Goal: Transaction & Acquisition: Subscribe to service/newsletter

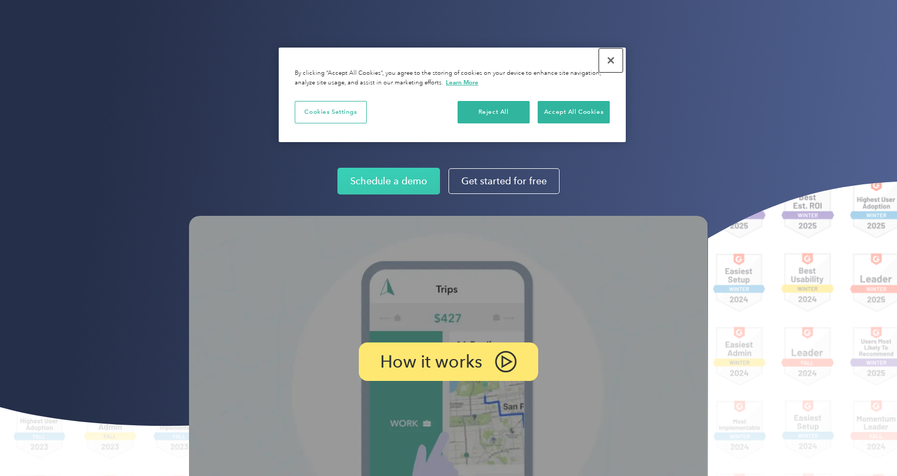
click at [611, 59] on button "Close" at bounding box center [610, 60] width 23 height 23
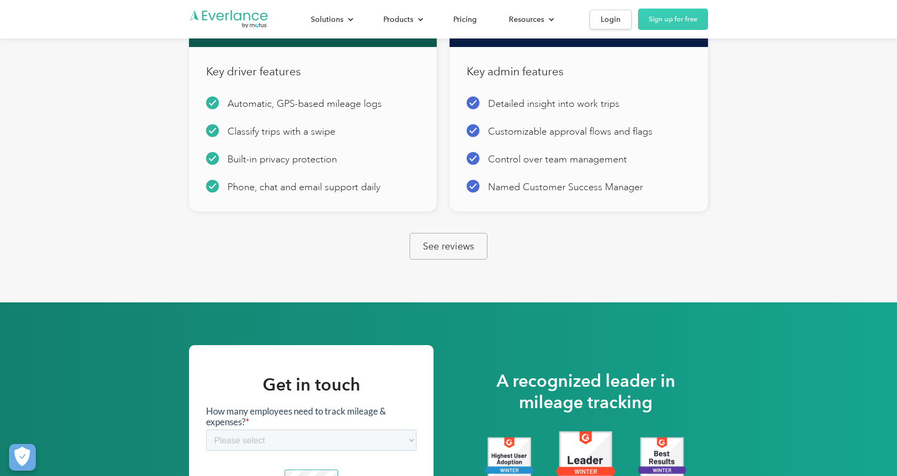
scroll to position [628, 0]
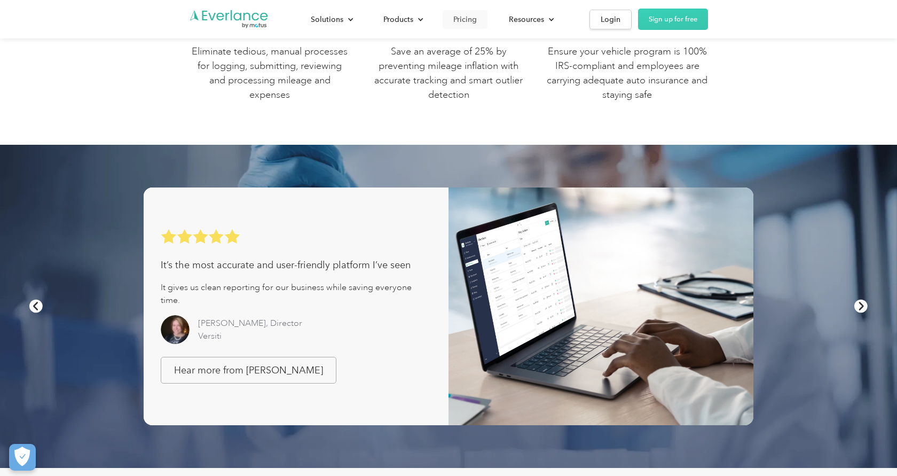
click at [469, 23] on div "Pricing" at bounding box center [464, 19] width 23 height 13
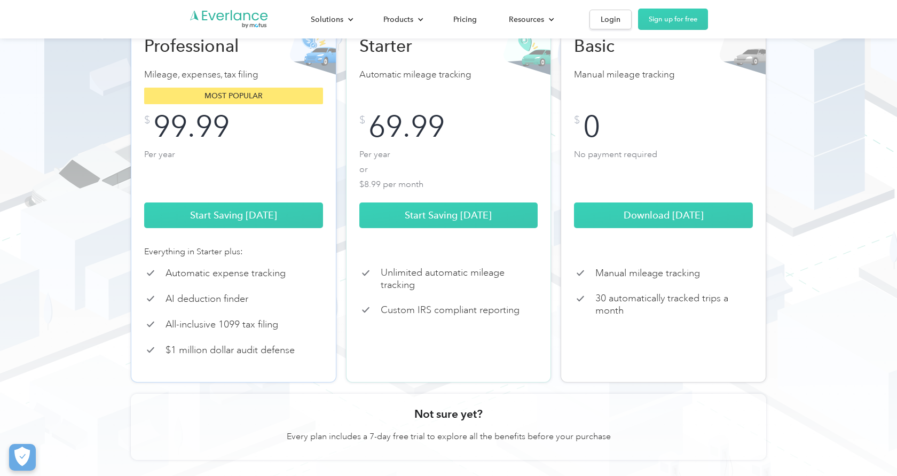
scroll to position [137, 0]
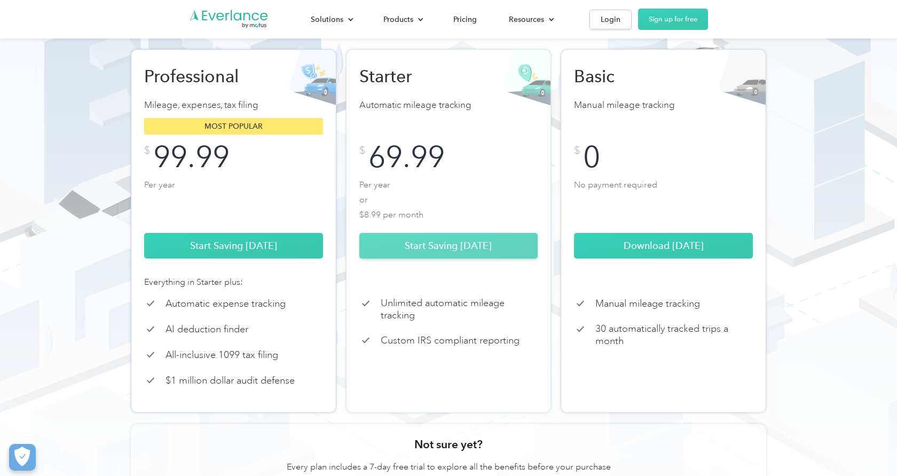
click at [442, 258] on link "Start Saving [DATE]" at bounding box center [448, 246] width 179 height 26
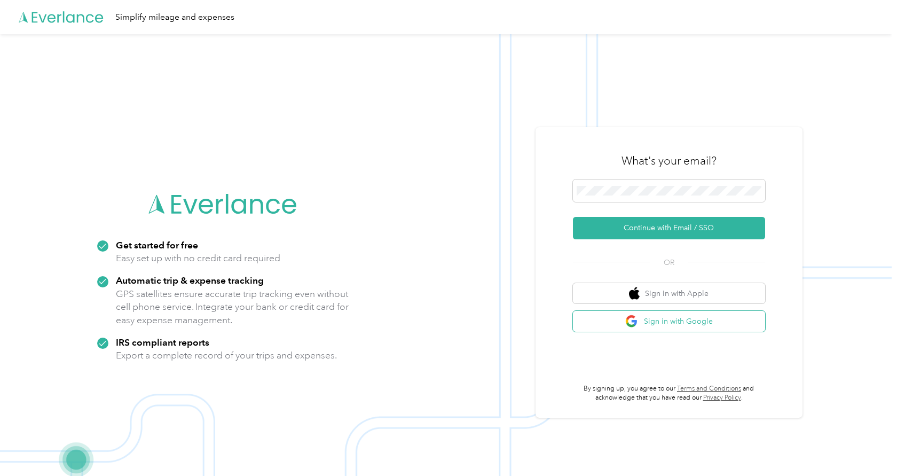
click at [628, 329] on button "Sign in with Google" at bounding box center [669, 321] width 192 height 21
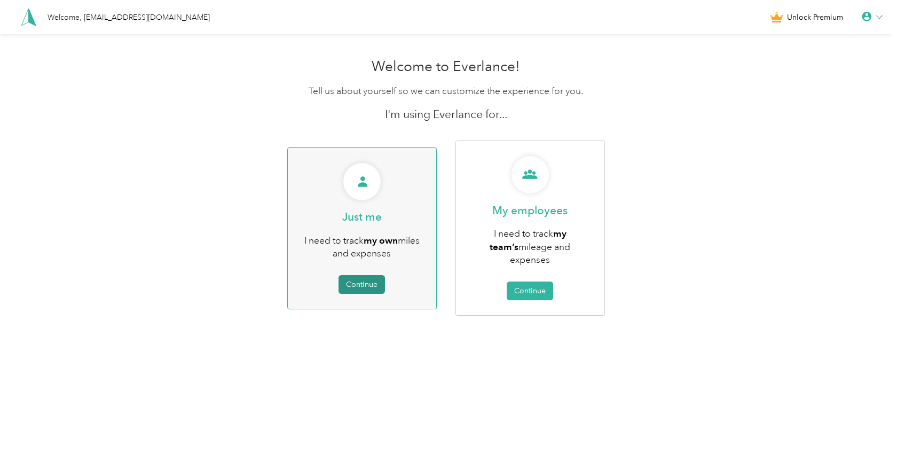
click at [353, 281] on button "Continue" at bounding box center [361, 284] width 46 height 19
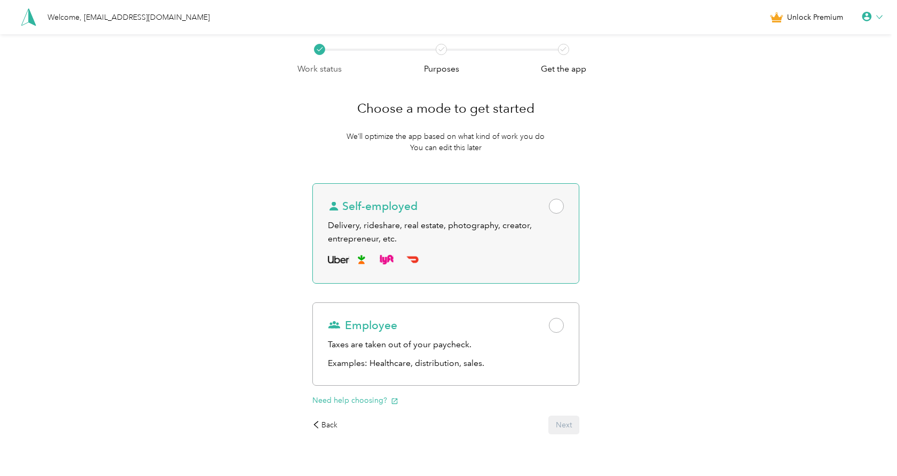
click at [529, 249] on div "Self-employed Delivery, rideshare, real estate, photography, creator, entrepren…" at bounding box center [445, 233] width 267 height 100
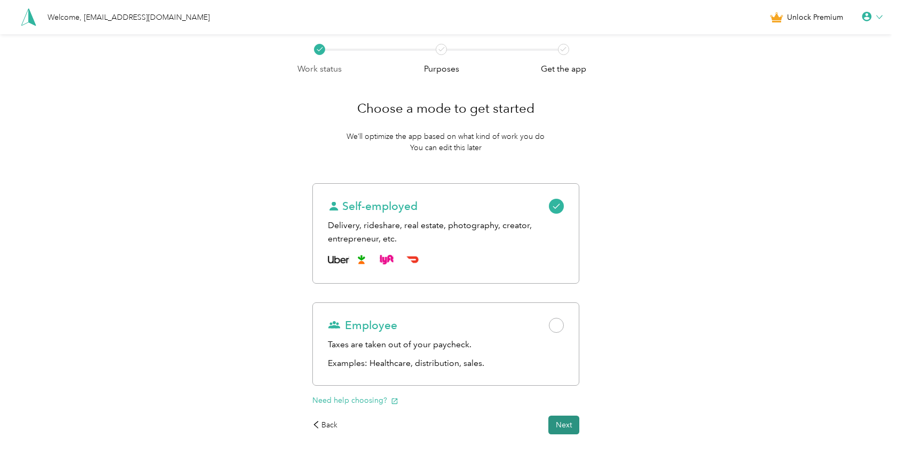
click at [579, 421] on button "Next" at bounding box center [563, 424] width 31 height 19
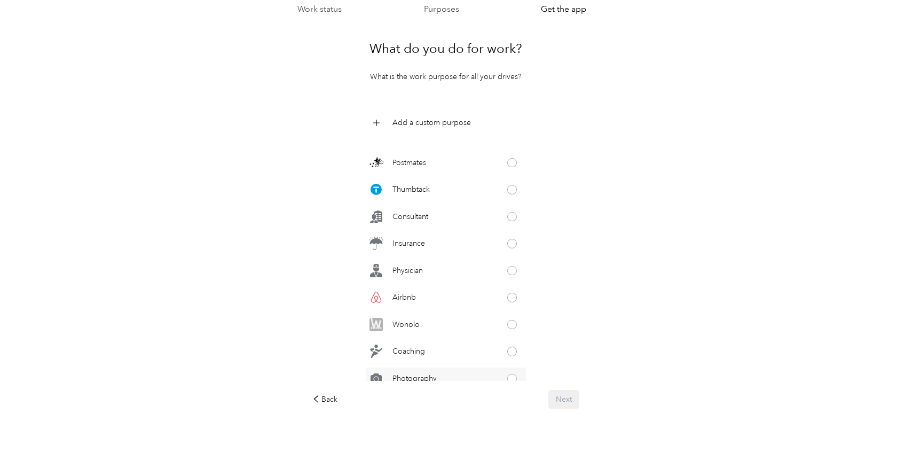
scroll to position [301, 0]
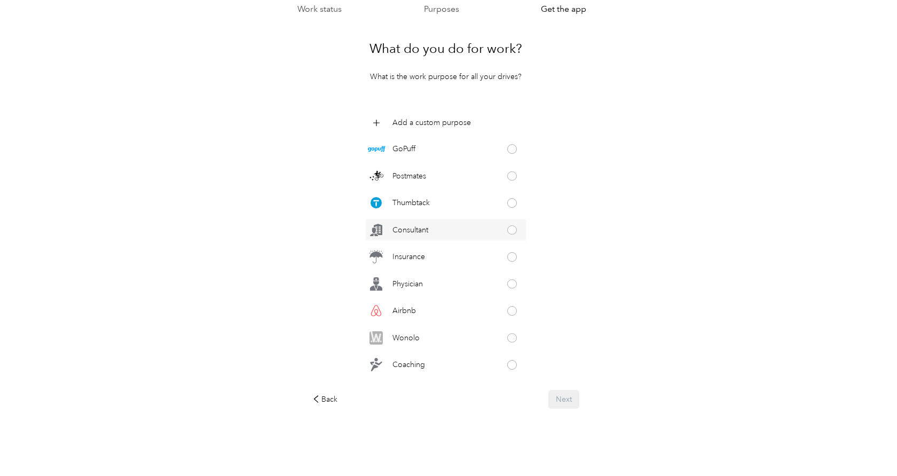
click at [496, 236] on div "Consultant" at bounding box center [446, 229] width 160 height 21
click at [560, 394] on button "Next" at bounding box center [563, 399] width 31 height 19
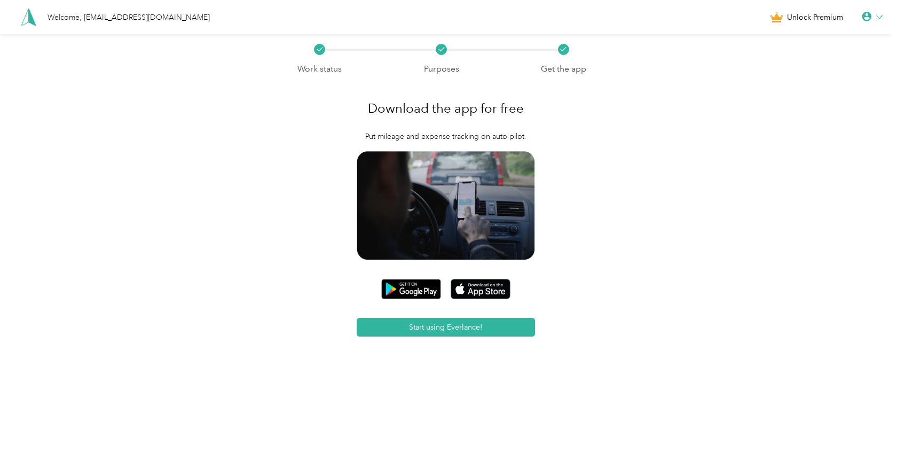
click at [867, 20] on icon at bounding box center [866, 17] width 11 height 11
click at [803, 13] on div "Personal Settings Help Logout" at bounding box center [821, 46] width 90 height 93
click at [802, 15] on span "Unlock Premium" at bounding box center [815, 17] width 56 height 11
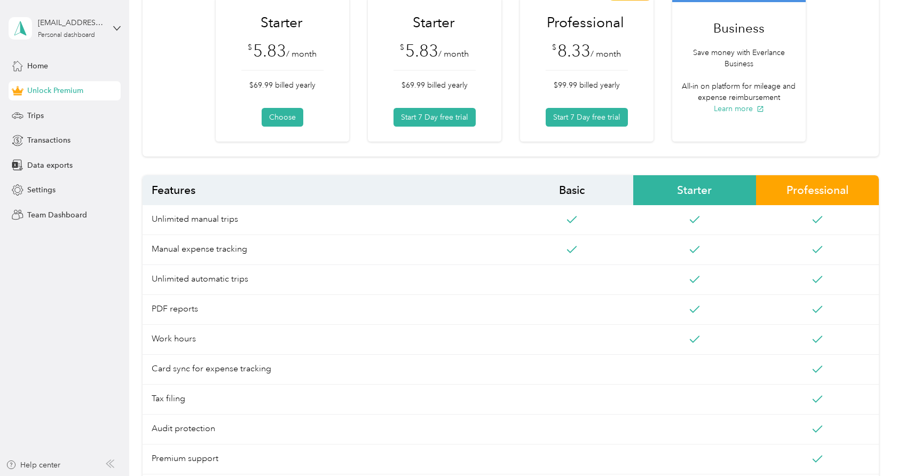
scroll to position [89, 0]
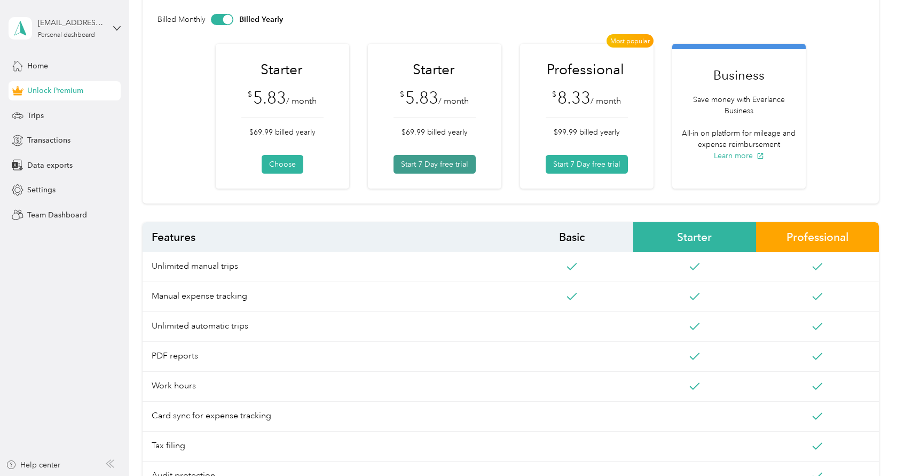
click at [452, 160] on button "Start 7 Day free trial" at bounding box center [434, 164] width 82 height 19
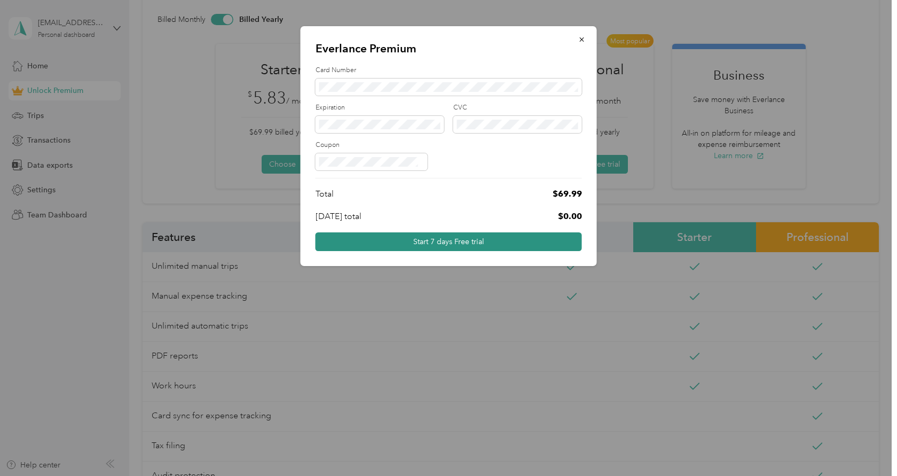
click at [421, 238] on button "Start 7 days Free trial" at bounding box center [448, 241] width 266 height 19
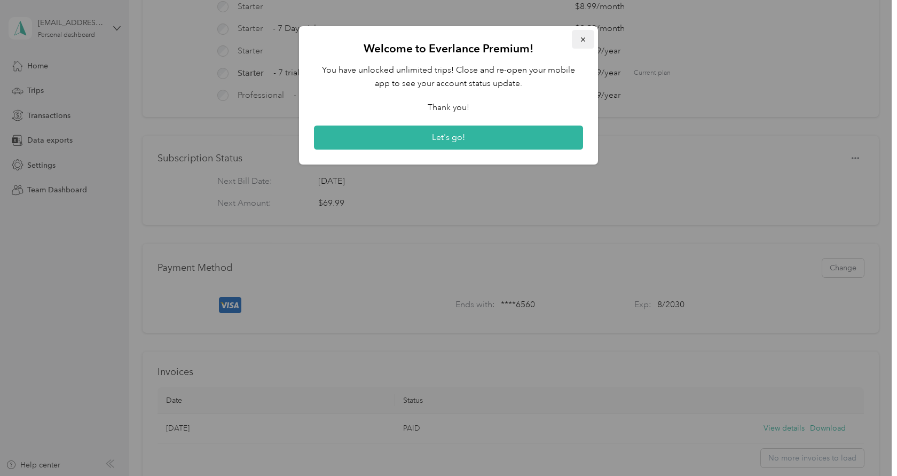
click at [584, 41] on icon "button" at bounding box center [583, 39] width 4 height 4
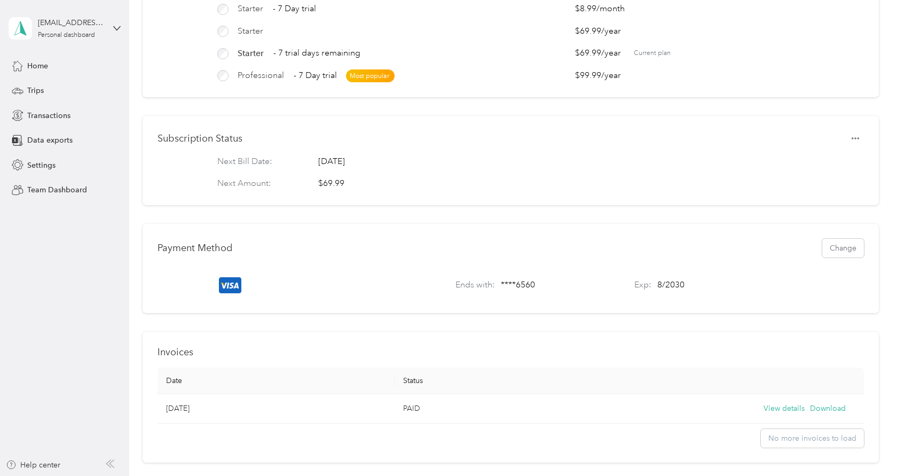
scroll to position [205, 0]
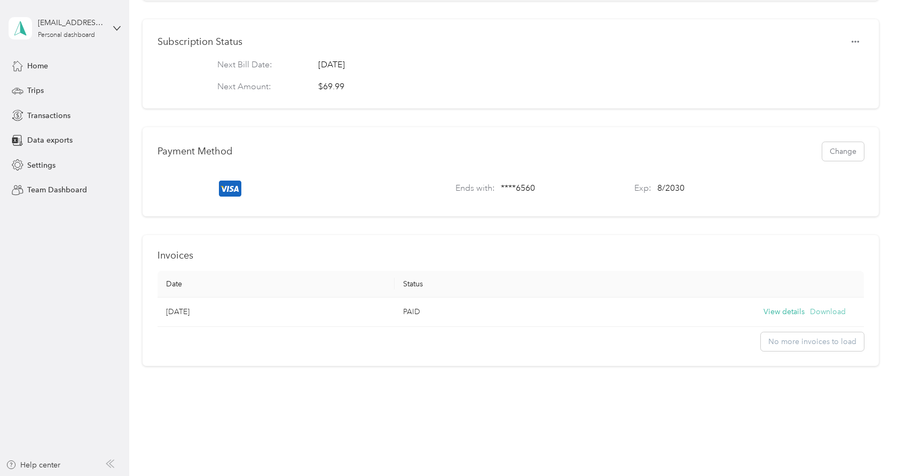
click at [835, 307] on button "Download" at bounding box center [828, 312] width 36 height 12
